Goal: Information Seeking & Learning: Learn about a topic

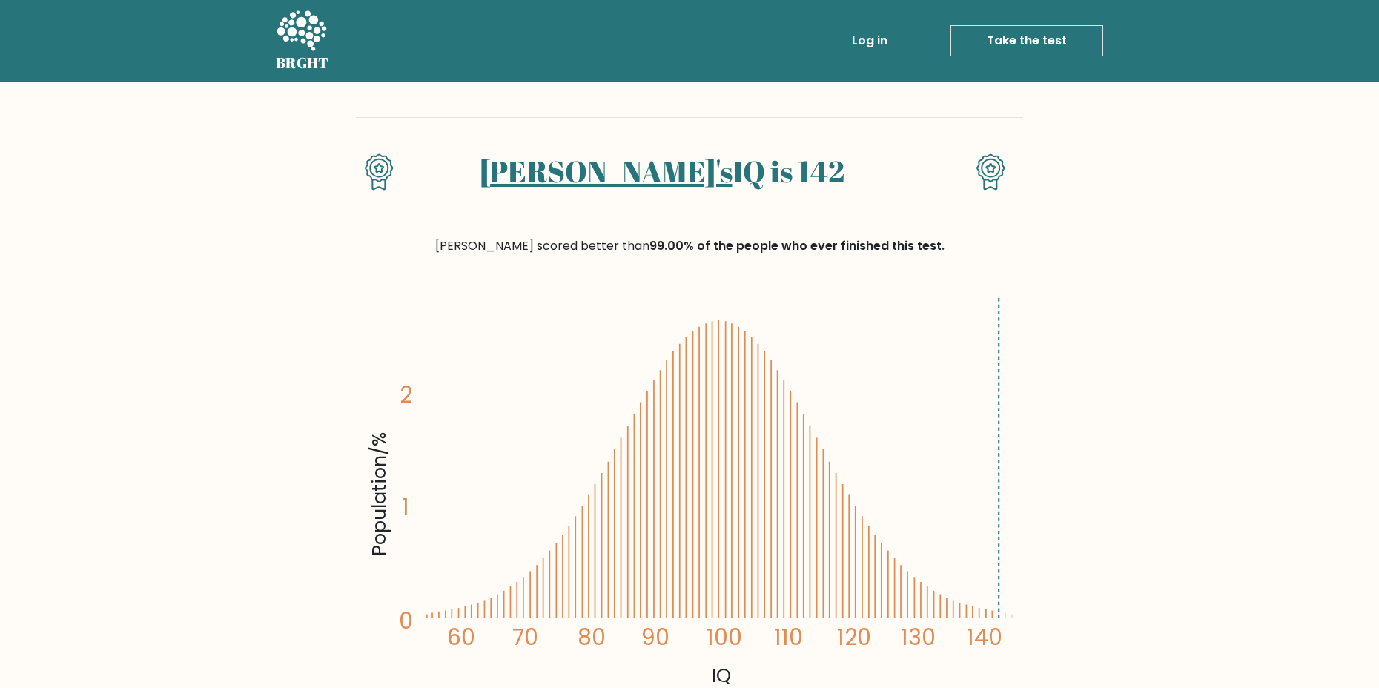
drag, startPoint x: 824, startPoint y: 180, endPoint x: 479, endPoint y: 179, distance: 344.8
click at [479, 179] on h1 "Muhammad's IQ is 142" at bounding box center [661, 171] width 483 height 36
click at [570, 176] on link "Muhammad's" at bounding box center [606, 171] width 253 height 40
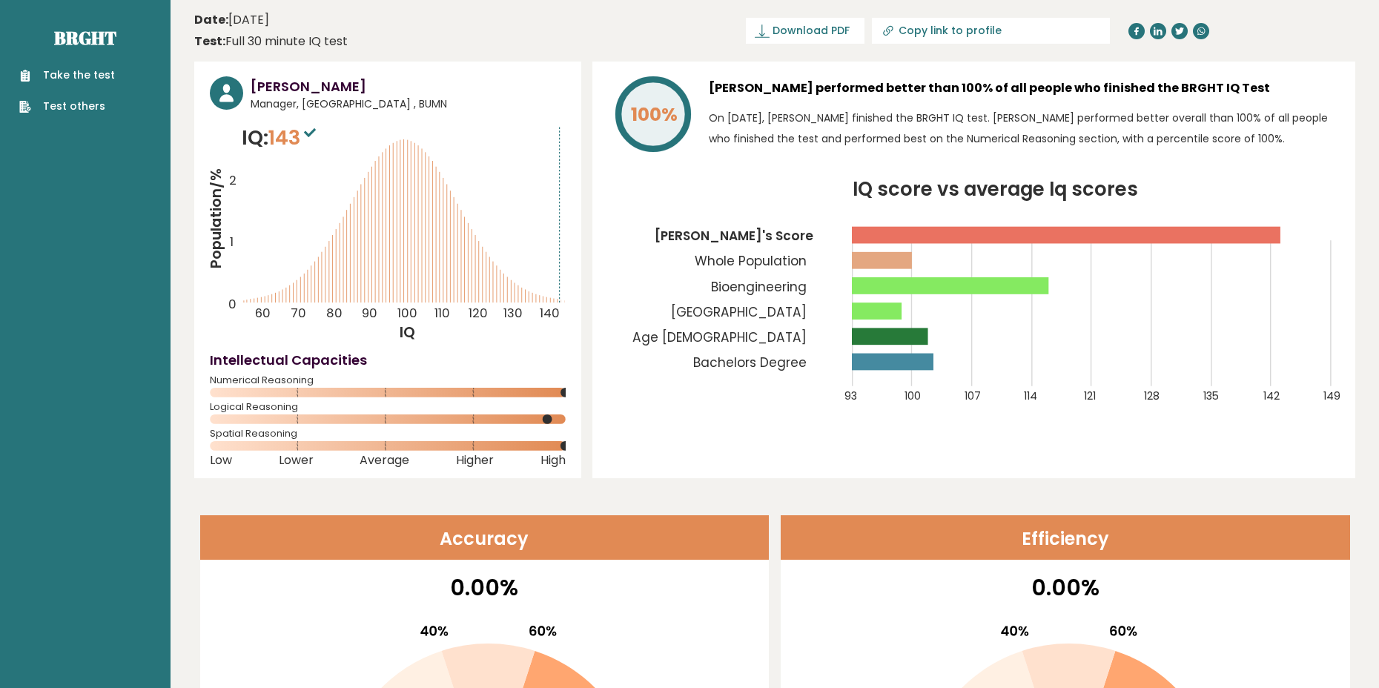
click at [925, 334] on rect at bounding box center [890, 336] width 76 height 17
